Goal: Information Seeking & Learning: Learn about a topic

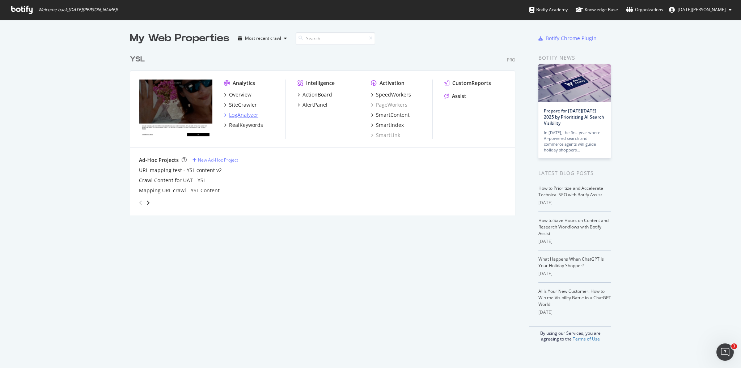
click at [233, 118] on div "LogAnalyzer" at bounding box center [243, 114] width 29 height 7
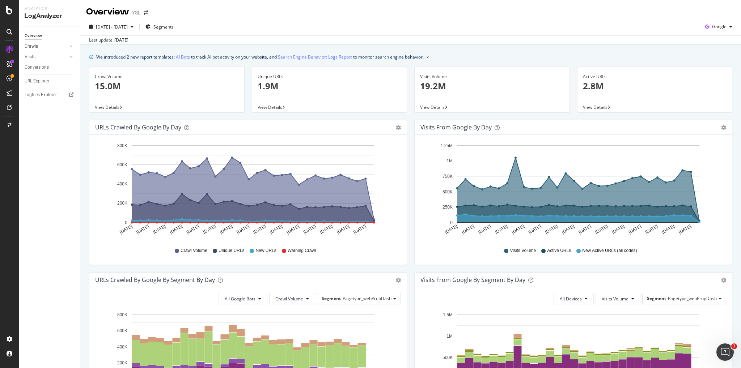
click at [59, 47] on link "Crawls" at bounding box center [46, 47] width 43 height 8
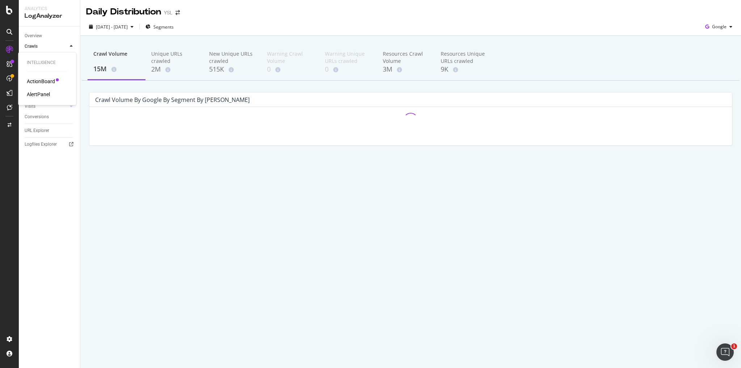
click at [41, 93] on div "AlertPanel" at bounding box center [38, 94] width 23 height 7
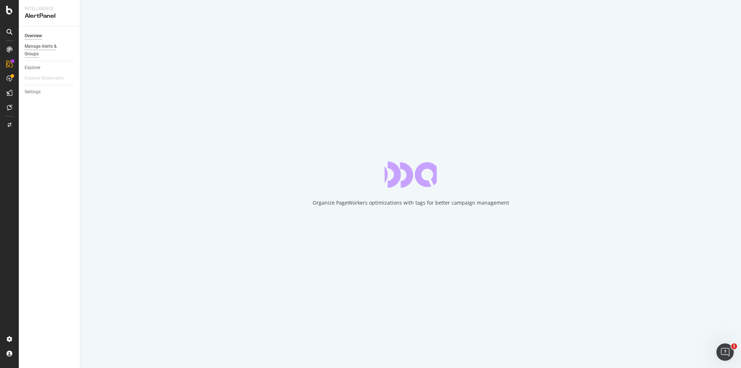
click at [41, 48] on div "Manage Alerts & Groups" at bounding box center [46, 50] width 43 height 15
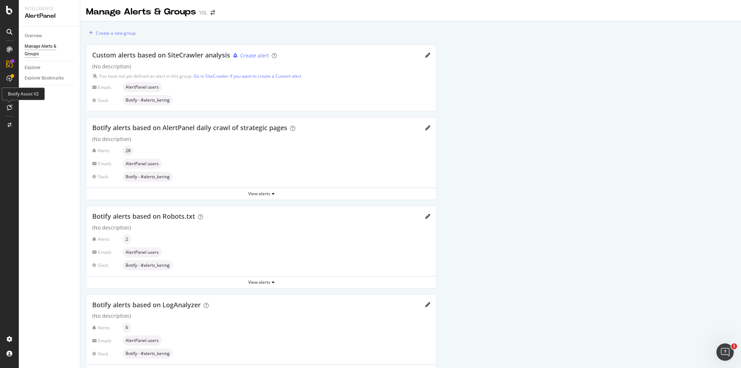
click at [8, 107] on icon at bounding box center [9, 108] width 5 height 6
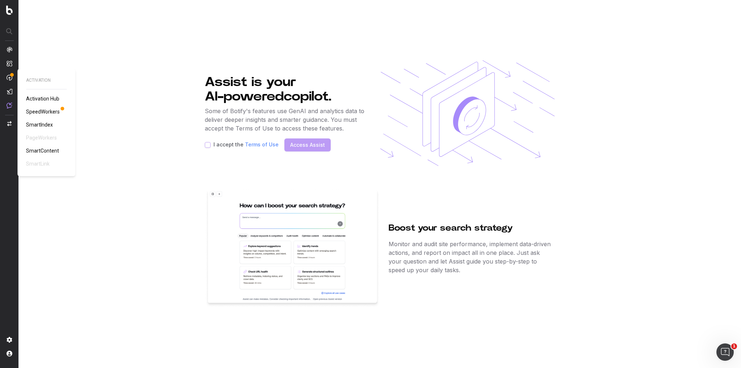
click at [6, 77] on nav at bounding box center [9, 184] width 19 height 368
click at [11, 74] on div at bounding box center [12, 75] width 4 height 4
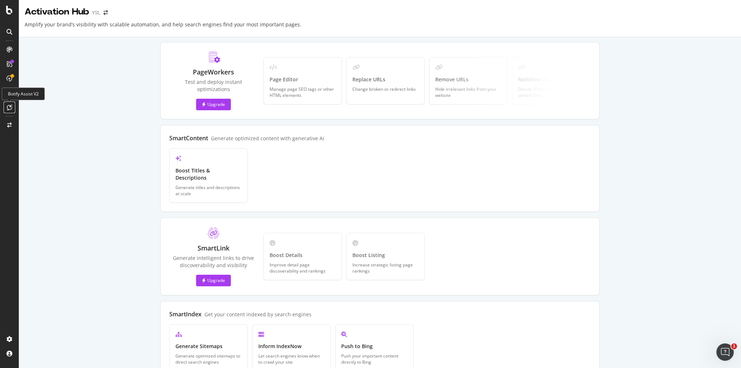
click at [9, 109] on icon at bounding box center [9, 108] width 5 height 6
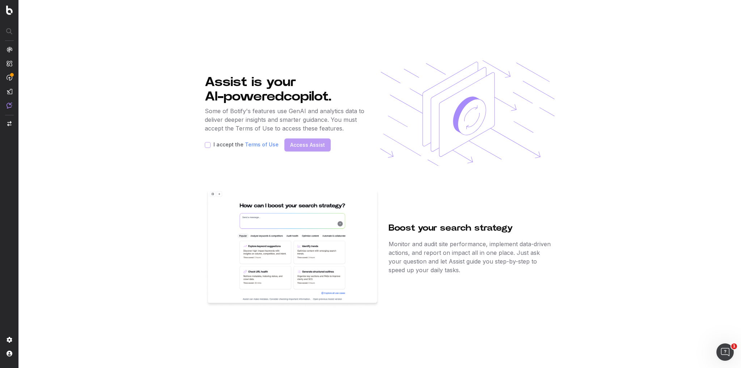
click at [8, 83] on div at bounding box center [10, 78] width 6 height 62
click at [12, 89] on img at bounding box center [10, 92] width 6 height 6
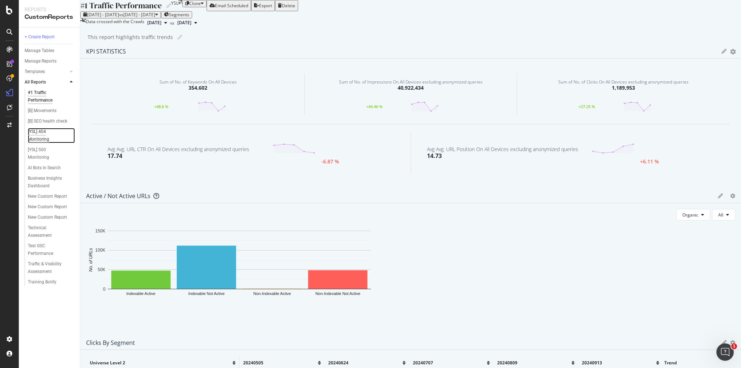
click at [41, 135] on div "[YSL] 404 Monitoring" at bounding box center [48, 135] width 40 height 15
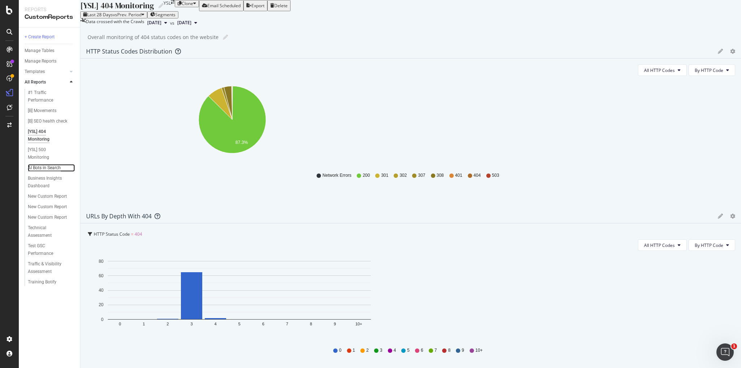
click at [38, 169] on div "AI Bots in Search" at bounding box center [44, 168] width 33 height 8
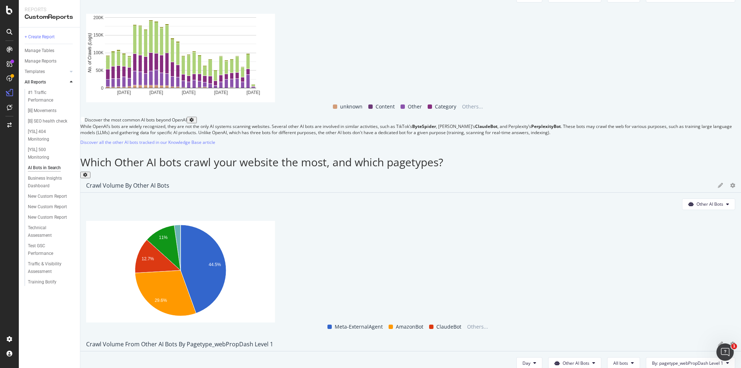
scroll to position [833, 0]
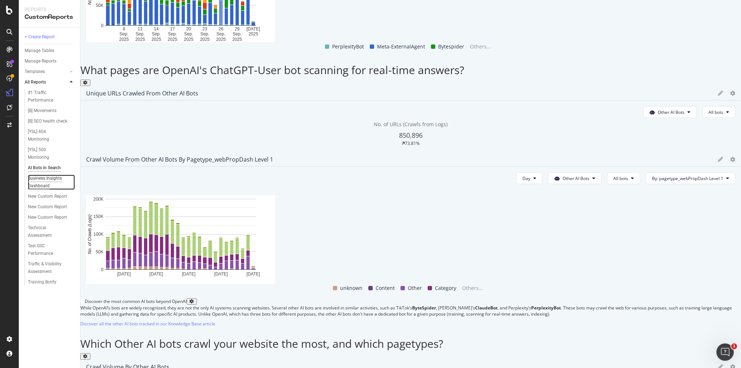
click at [59, 181] on div "Business Insights Dashboard" at bounding box center [49, 182] width 42 height 15
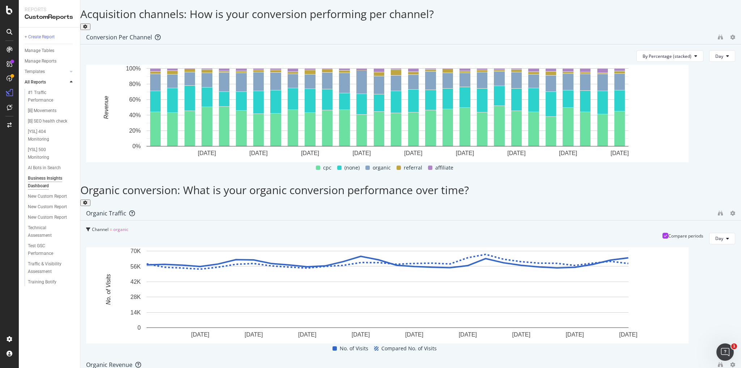
scroll to position [471, 0]
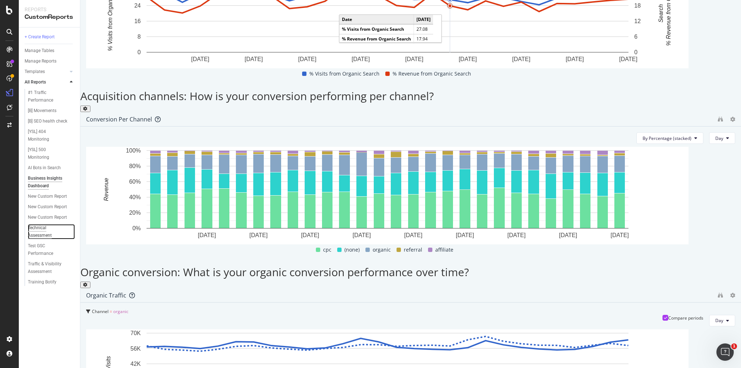
click at [38, 233] on div "Technical Assessment" at bounding box center [48, 231] width 40 height 15
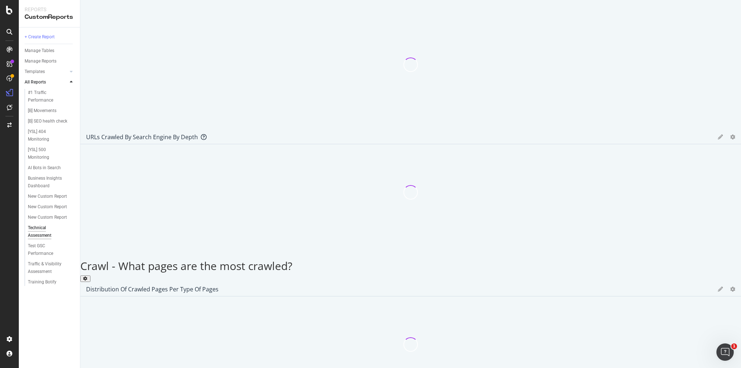
scroll to position [217, 0]
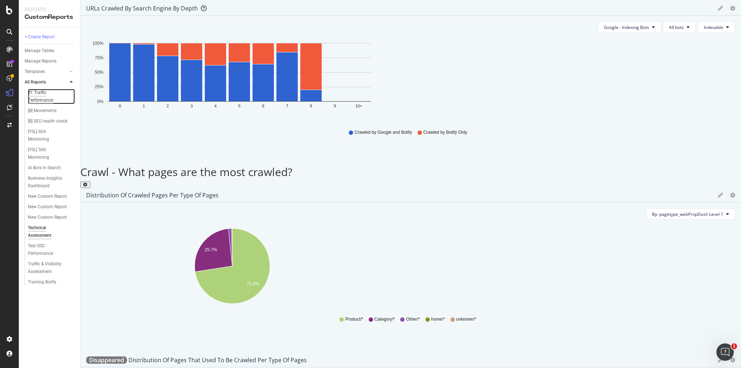
click at [41, 96] on div "#1 Traffic Performance" at bounding box center [48, 96] width 41 height 15
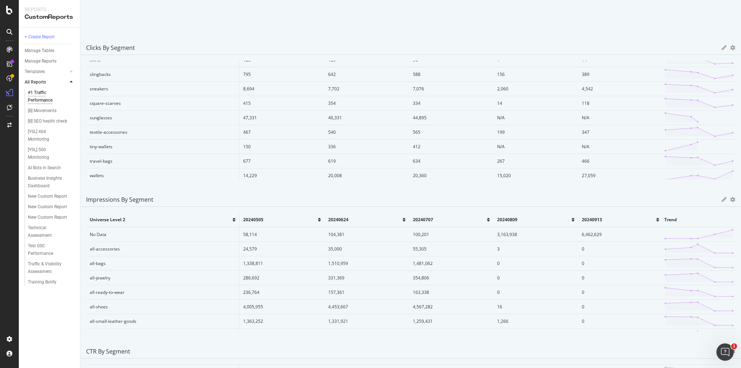
scroll to position [326, 0]
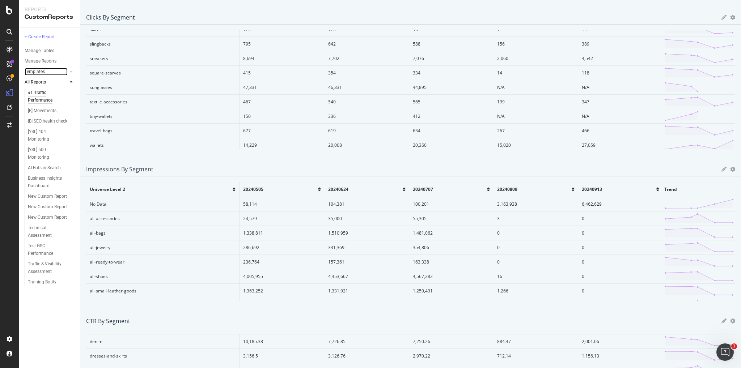
click at [66, 71] on div at bounding box center [63, 71] width 7 height 7
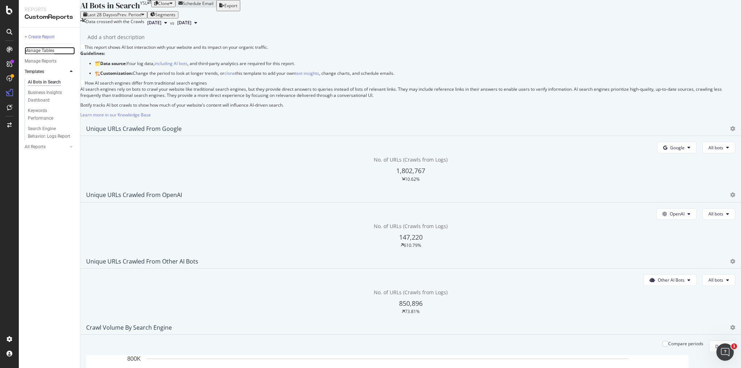
click at [29, 51] on div "Manage Tables" at bounding box center [40, 51] width 30 height 8
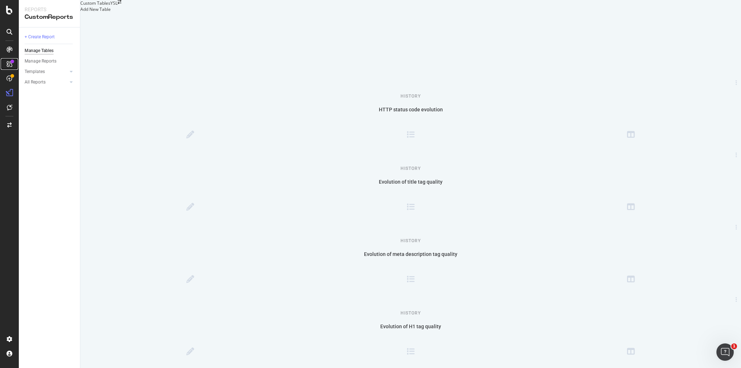
click at [11, 65] on icon at bounding box center [10, 64] width 6 height 6
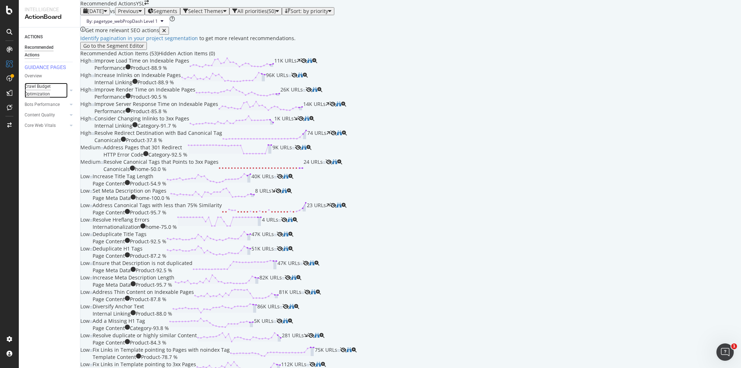
click at [51, 96] on div "Crawl Budget Optimization" at bounding box center [44, 90] width 38 height 15
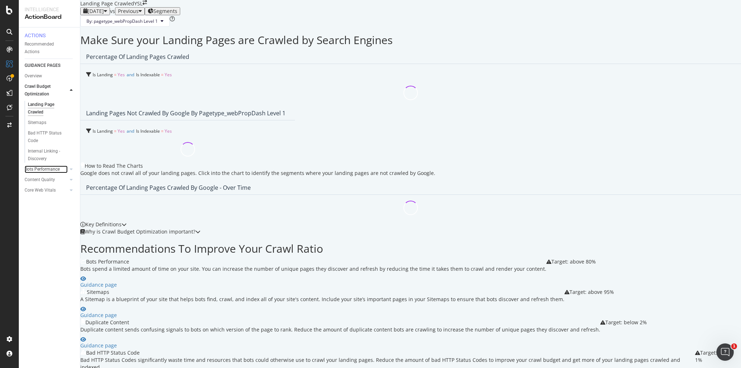
click at [66, 173] on div at bounding box center [63, 169] width 7 height 7
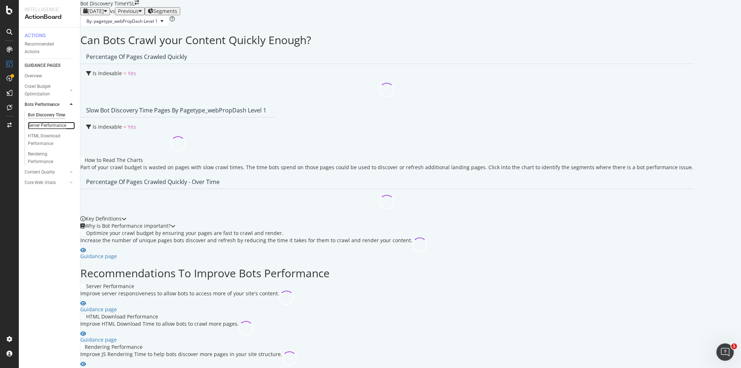
click at [37, 128] on div "Server Performance" at bounding box center [47, 126] width 38 height 8
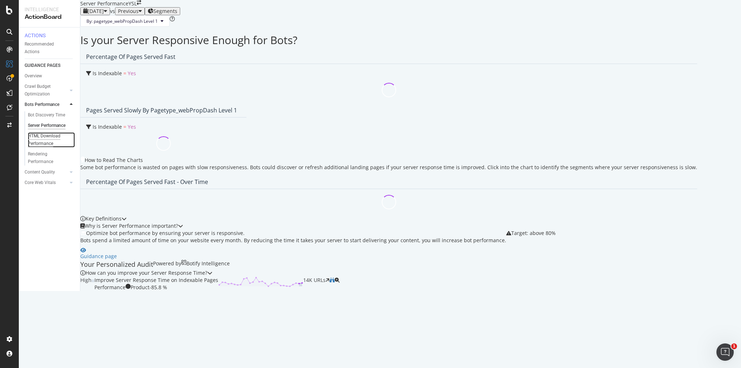
click at [37, 148] on div "HTML Download Performance" at bounding box center [49, 139] width 42 height 15
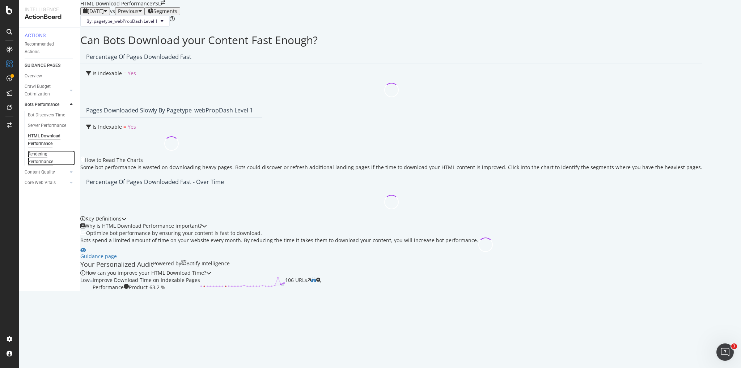
click at [40, 160] on div "Rendering Performance" at bounding box center [48, 158] width 41 height 15
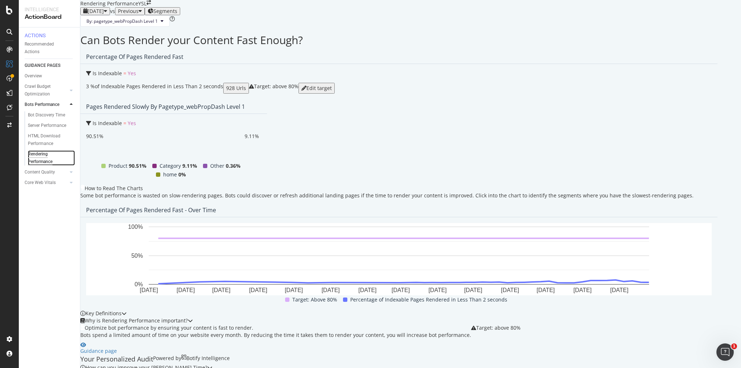
scroll to position [167, 0]
click at [207, 364] on div "How can you improve your [PERSON_NAME] Time?" at bounding box center [143, 367] width 127 height 7
click at [127, 310] on div "Key Definitions" at bounding box center [103, 313] width 46 height 7
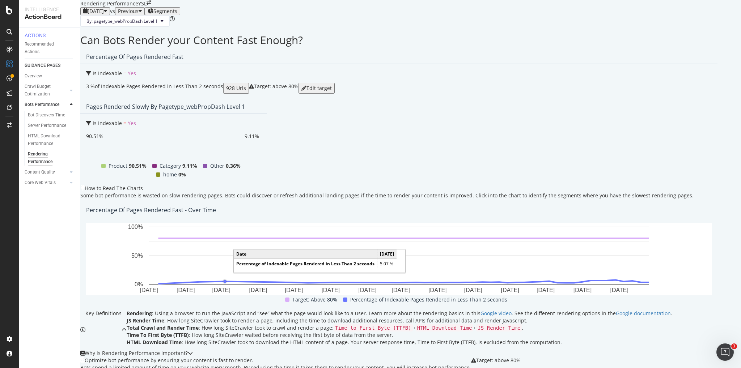
scroll to position [0, 0]
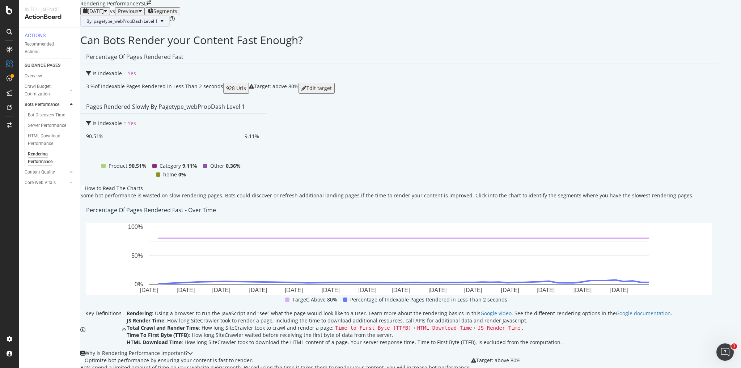
click at [156, 24] on span "By: pagetype_webPropDash Level 1" at bounding box center [122, 21] width 71 height 6
click at [282, 27] on div "By: pagetype_webPropDash Level 1" at bounding box center [398, 21] width 637 height 12
click at [139, 14] on span "Previous" at bounding box center [128, 11] width 21 height 7
click at [314, 15] on div "[DATE] vs Previous Segments" at bounding box center [398, 11] width 637 height 8
drag, startPoint x: 131, startPoint y: 133, endPoint x: 255, endPoint y: 132, distance: 124.2
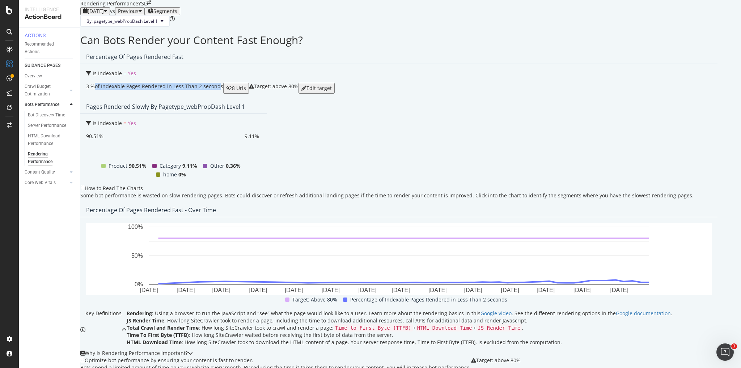
click at [223, 90] on div "3 % of Indexable Pages Rendered in Less Than 2 seconds" at bounding box center [154, 86] width 137 height 7
drag, startPoint x: 144, startPoint y: 202, endPoint x: 304, endPoint y: 208, distance: 160.1
click at [302, 203] on div "How to Read The Charts Some bot performance is wasted on slow-rendering pages. …" at bounding box center [387, 194] width 614 height 18
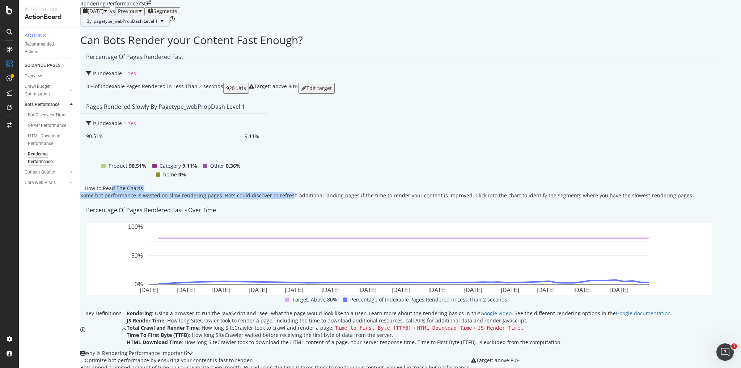
click at [158, 24] on span "By: pagetype_webPropDash Level 1" at bounding box center [122, 21] width 71 height 6
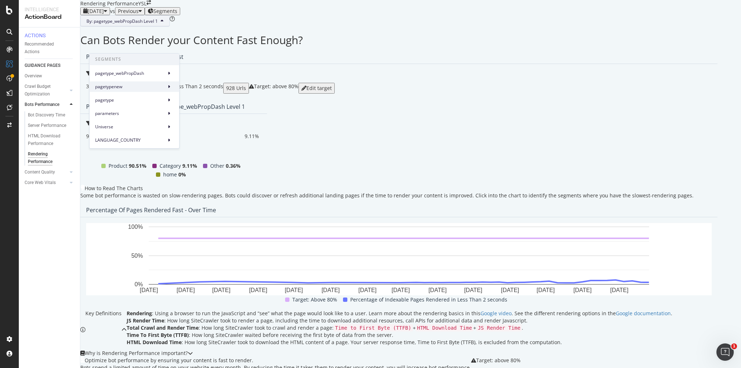
click at [135, 85] on span "pagetypenew" at bounding box center [129, 87] width 68 height 7
click at [131, 96] on div "pagetype" at bounding box center [134, 100] width 90 height 10
click at [141, 111] on span "parameters" at bounding box center [129, 113] width 68 height 7
click at [145, 128] on span "Universe" at bounding box center [129, 127] width 68 height 7
click at [161, 143] on span "LANGUAGE_COUNTRY" at bounding box center [129, 140] width 68 height 7
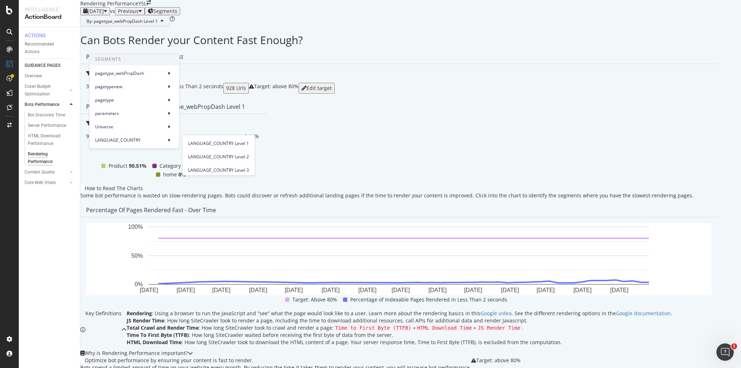
click at [310, 15] on div "[DATE] vs Previous Segments" at bounding box center [398, 11] width 637 height 8
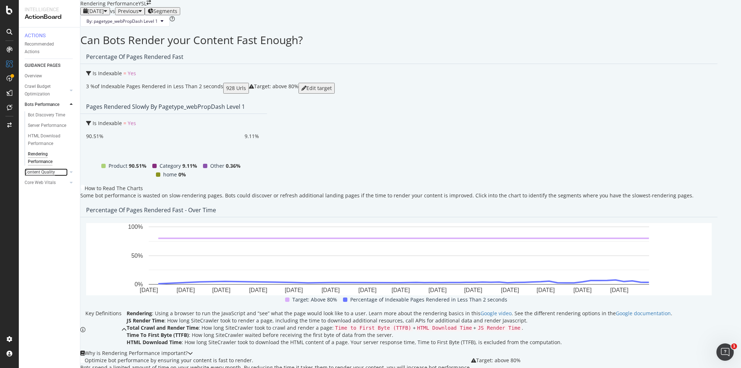
click at [53, 176] on div "Content Quality" at bounding box center [40, 173] width 30 height 8
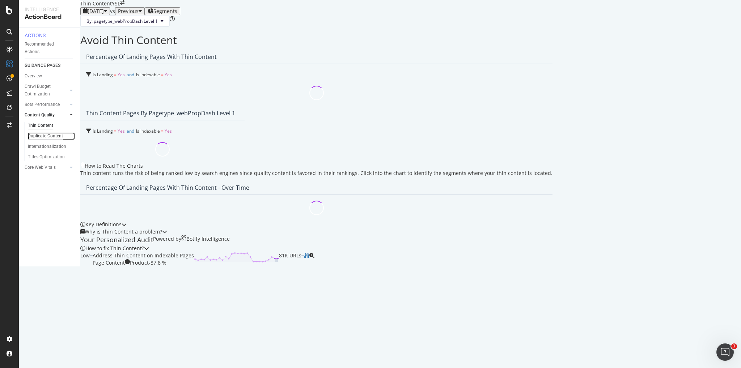
click at [56, 140] on div "Duplicate Content" at bounding box center [45, 136] width 35 height 8
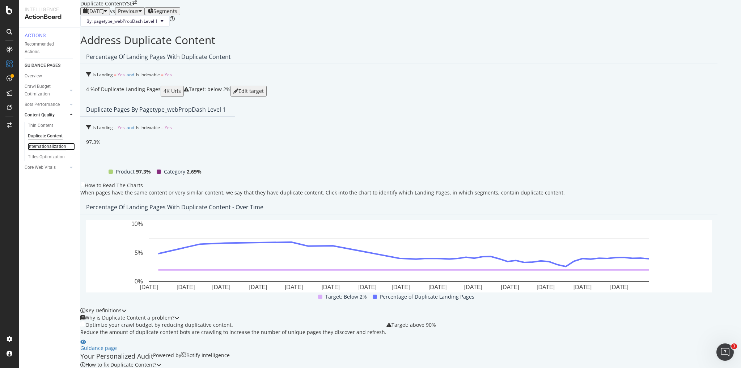
click at [46, 148] on div "Internationalization" at bounding box center [47, 147] width 38 height 8
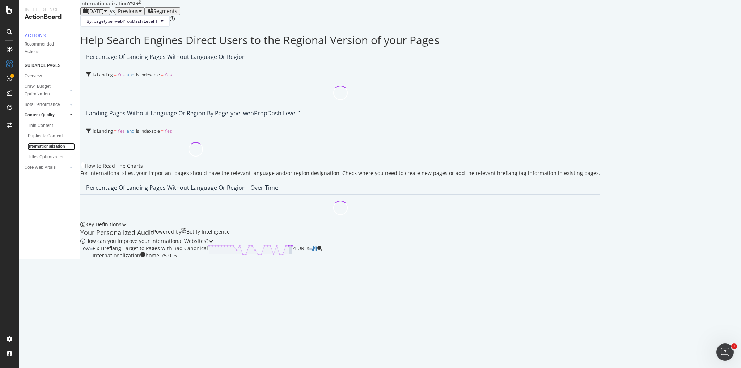
scroll to position [59, 0]
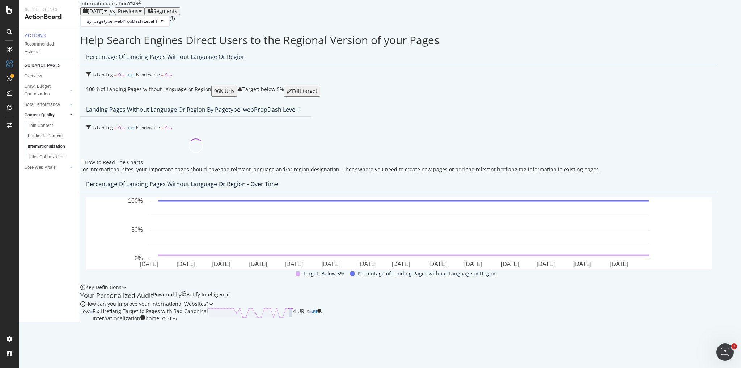
click at [281, 267] on rect "A chart." at bounding box center [399, 233] width 626 height 72
click at [208, 305] on div "How can you improve your International Websites?" at bounding box center [146, 304] width 123 height 7
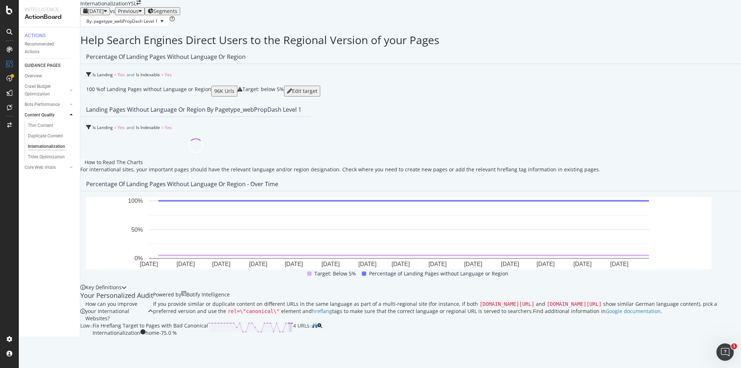
scroll to position [127, 0]
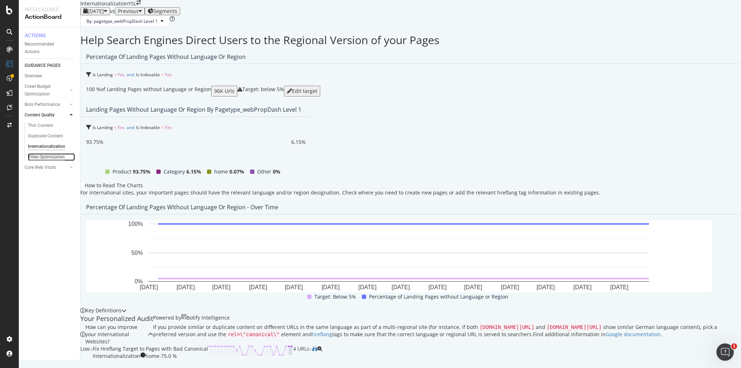
click at [58, 161] on div "Titles Optimization" at bounding box center [46, 157] width 37 height 8
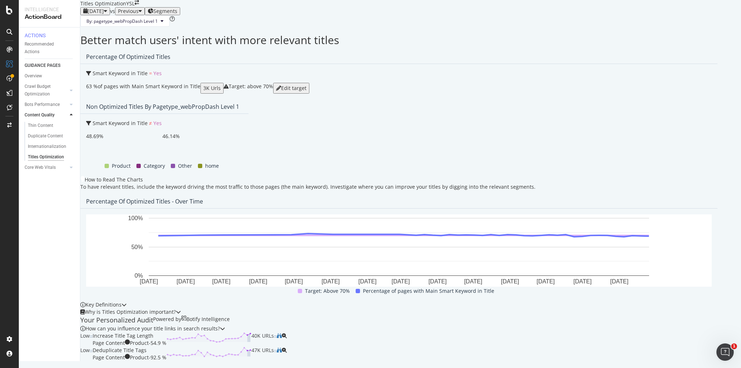
click at [38, 144] on div "Internationalization" at bounding box center [52, 147] width 55 height 10
drag, startPoint x: 38, startPoint y: 150, endPoint x: 37, endPoint y: 159, distance: 9.4
click at [37, 150] on div "Internationalization" at bounding box center [47, 147] width 38 height 8
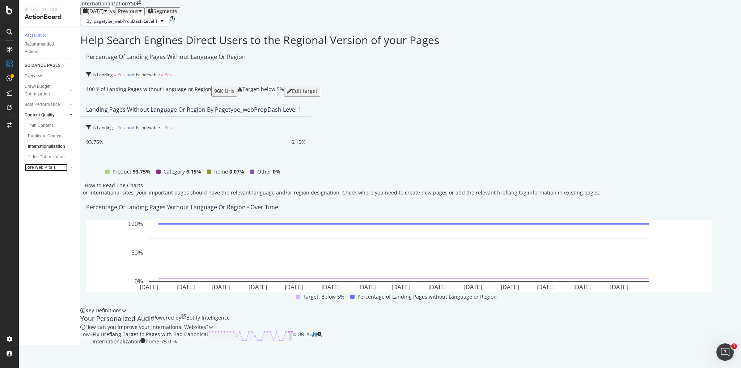
click at [39, 172] on div "Core Web Vitals" at bounding box center [40, 168] width 31 height 8
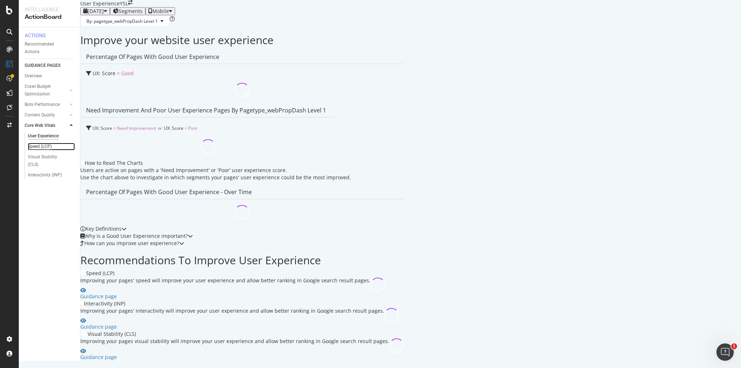
click at [39, 148] on div "Speed (LCP)" at bounding box center [40, 147] width 24 height 8
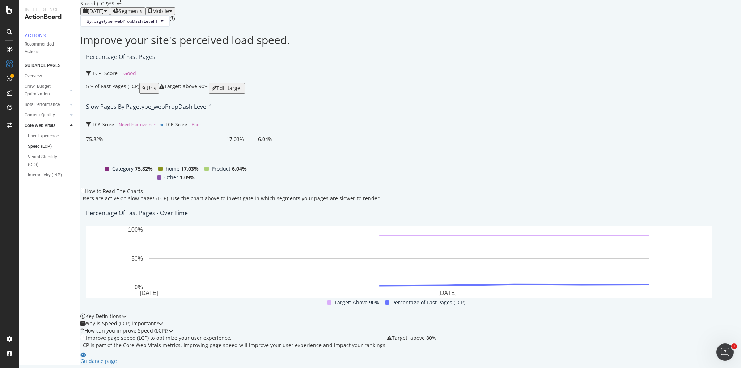
click at [142, 91] on div "9 Urls" at bounding box center [149, 88] width 14 height 6
click at [91, 76] on icon at bounding box center [88, 73] width 5 height 5
click at [176, 77] on div "LCP: Score = Good" at bounding box center [399, 73] width 626 height 7
click at [158, 320] on div "Why is Speed (LCP) important?" at bounding box center [119, 323] width 78 height 7
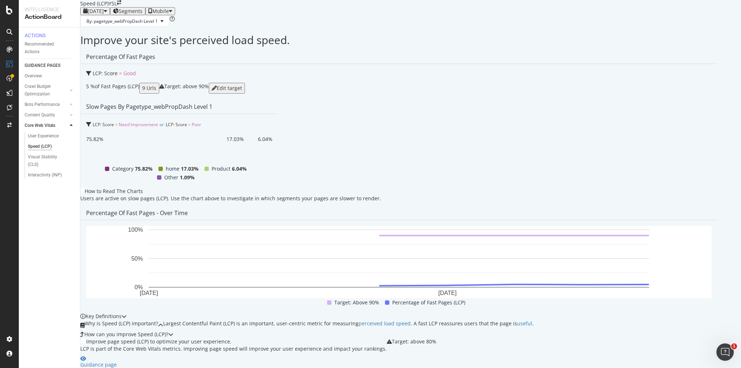
click at [158, 320] on div "Why is Speed (LCP) important?" at bounding box center [119, 325] width 78 height 11
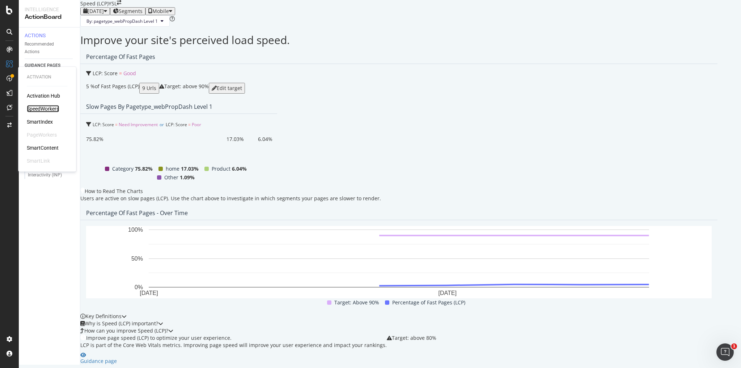
click at [49, 109] on div "SpeedWorkers" at bounding box center [43, 108] width 32 height 7
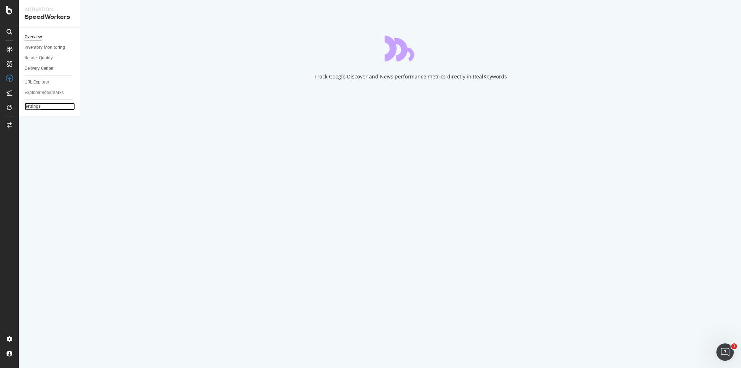
click at [34, 106] on div "Settings" at bounding box center [33, 107] width 16 height 8
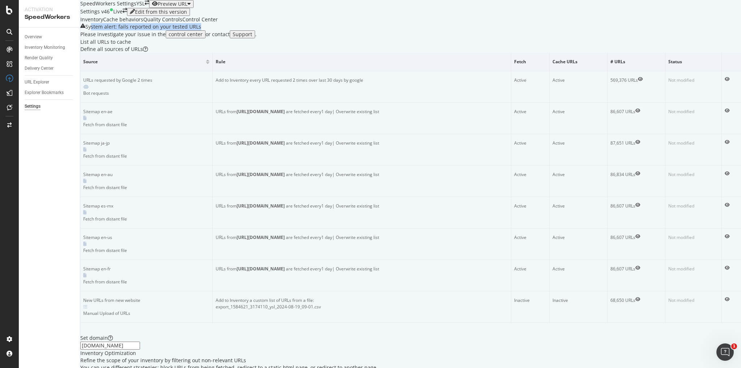
drag, startPoint x: 111, startPoint y: 72, endPoint x: 228, endPoint y: 69, distance: 117.7
click at [228, 38] on div "System alert: fails reported on your tested URLs Please investigate your issue …" at bounding box center [410, 30] width 661 height 15
click at [143, 23] on div "Cache behaviors" at bounding box center [123, 19] width 40 height 7
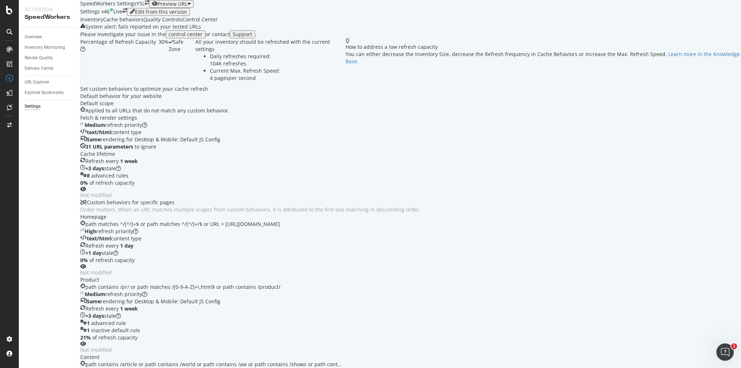
click at [182, 23] on div "Quality Controls" at bounding box center [162, 19] width 39 height 7
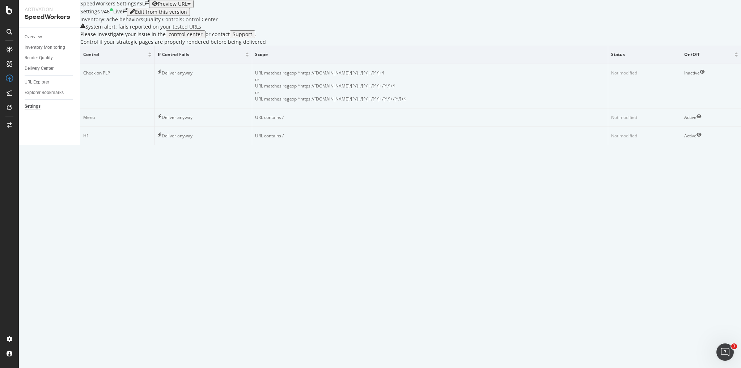
click at [218, 23] on div "Control Center" at bounding box center [199, 19] width 35 height 7
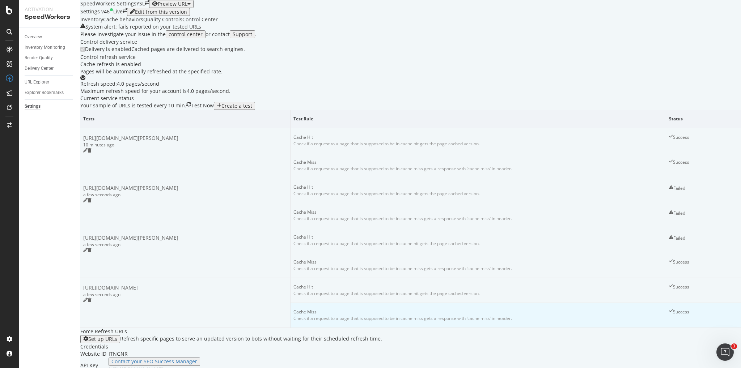
scroll to position [138, 0]
drag, startPoint x: 177, startPoint y: 199, endPoint x: 103, endPoint y: 191, distance: 74.9
click at [103, 191] on td "[URL][DOMAIN_NAME][PERSON_NAME] a few seconds ago" at bounding box center [185, 203] width 210 height 50
copy div "[URL][DOMAIN_NAME][PERSON_NAME]"
drag, startPoint x: 223, startPoint y: 256, endPoint x: 108, endPoint y: 247, distance: 115.8
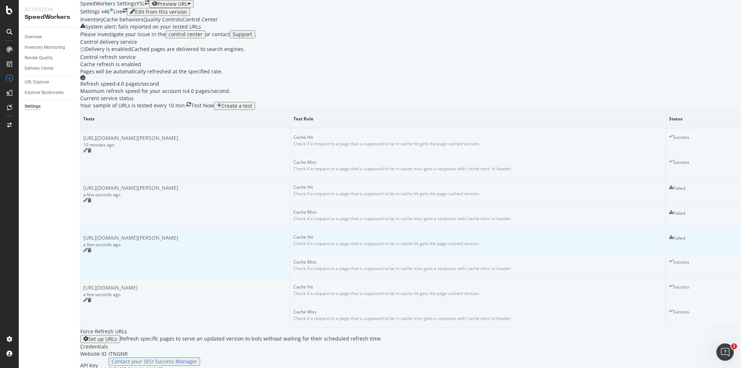
click at [108, 247] on td "[URL][DOMAIN_NAME][PERSON_NAME] a few seconds ago" at bounding box center [185, 253] width 210 height 50
copy div "[URL][DOMAIN_NAME][PERSON_NAME]"
